Goal: Task Accomplishment & Management: Manage account settings

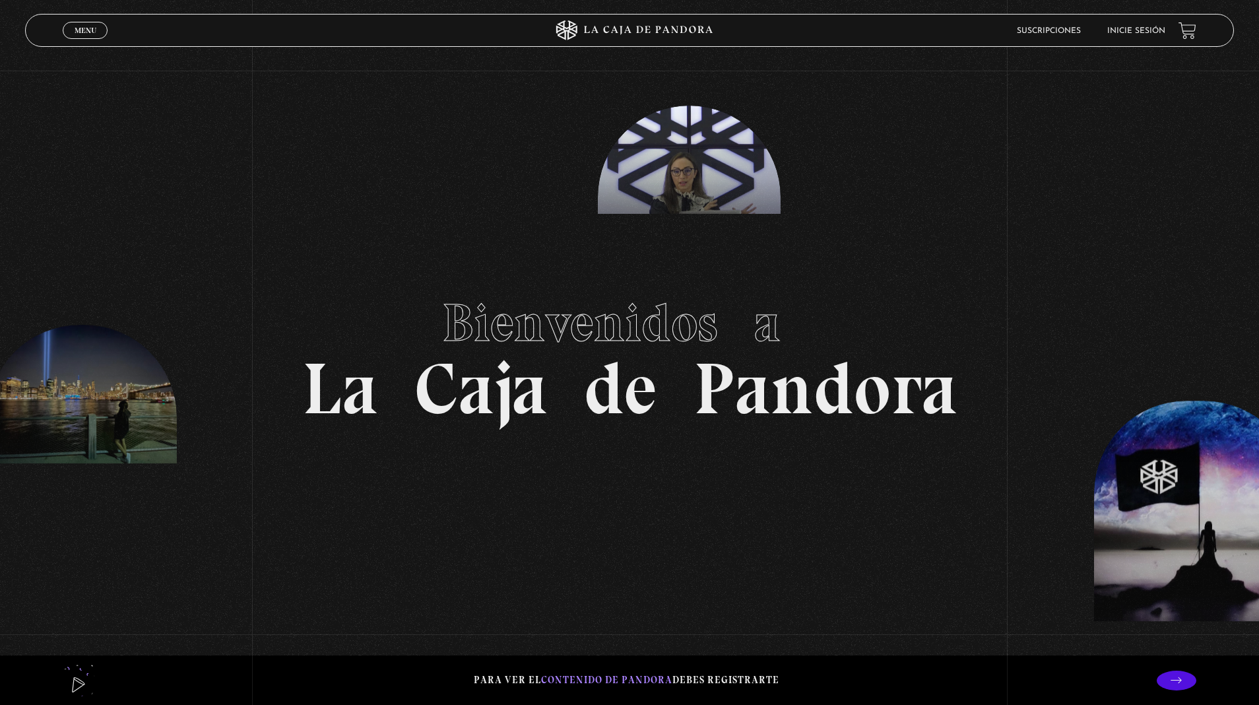
click at [1142, 30] on link "Inicie sesión" at bounding box center [1136, 31] width 58 height 8
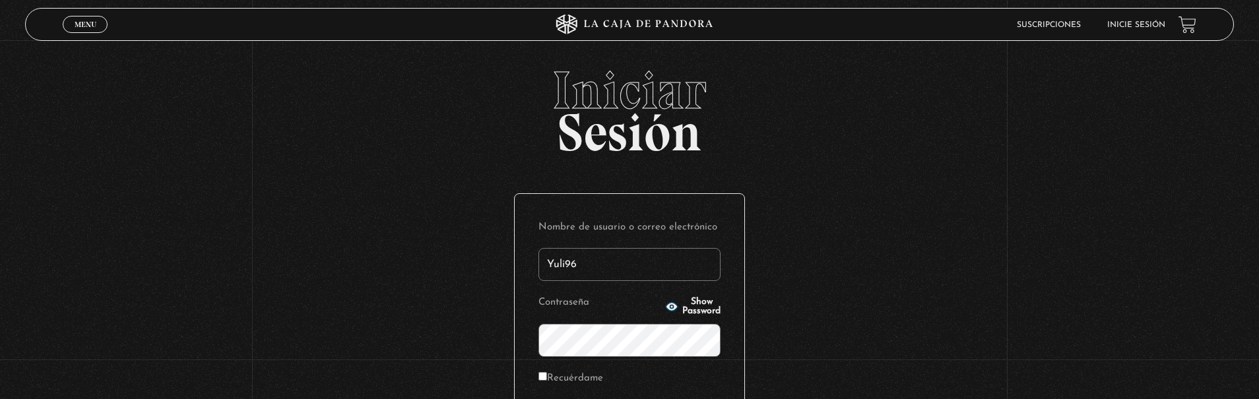
type input "Yuli96"
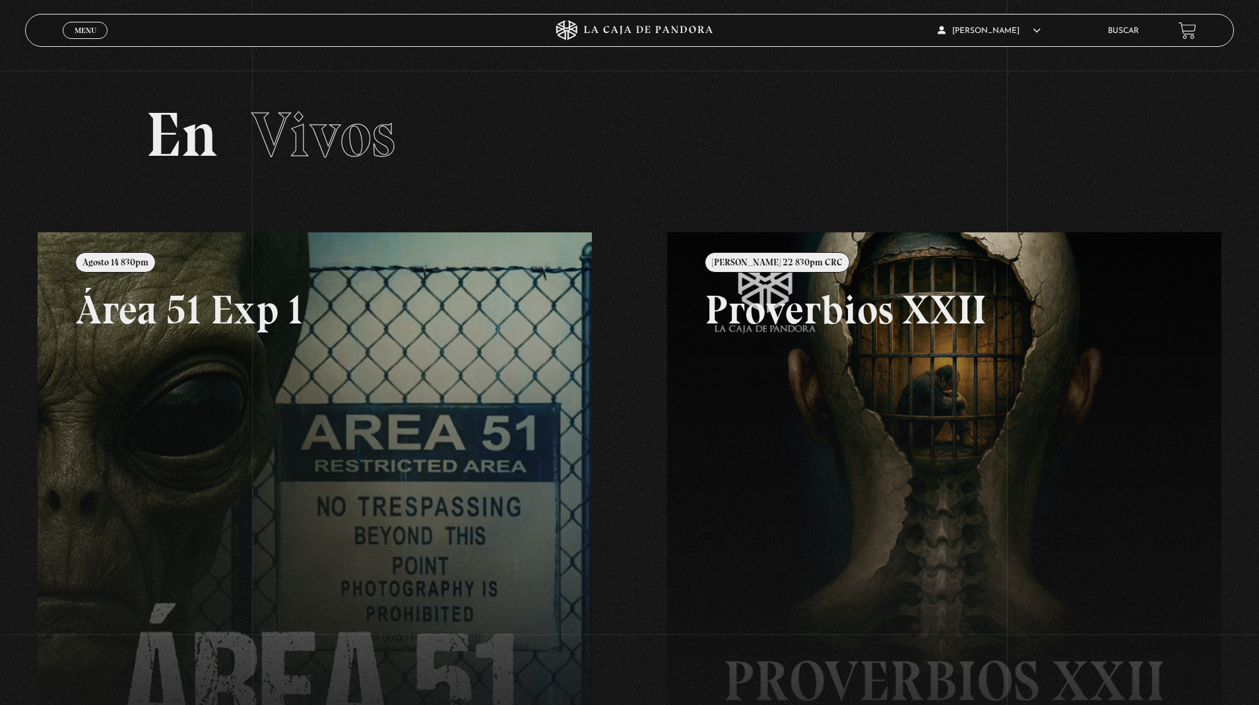
click at [317, 379] on link at bounding box center [667, 584] width 1259 height 705
